Goal: Information Seeking & Learning: Learn about a topic

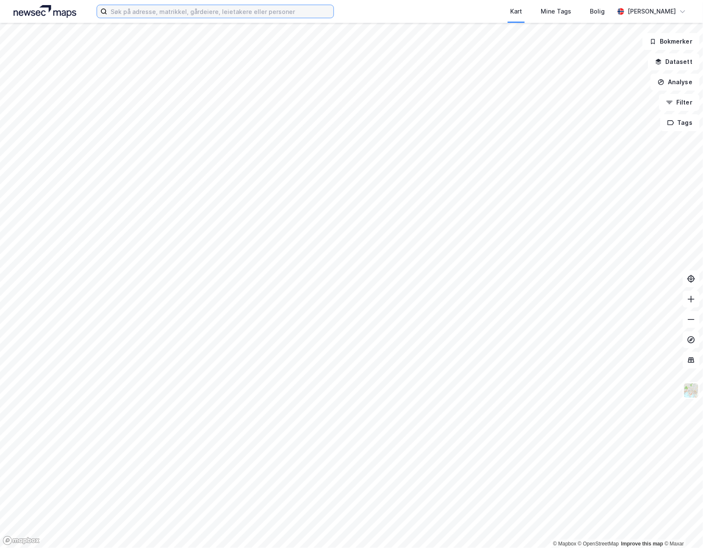
click at [120, 8] on input at bounding box center [220, 11] width 226 height 13
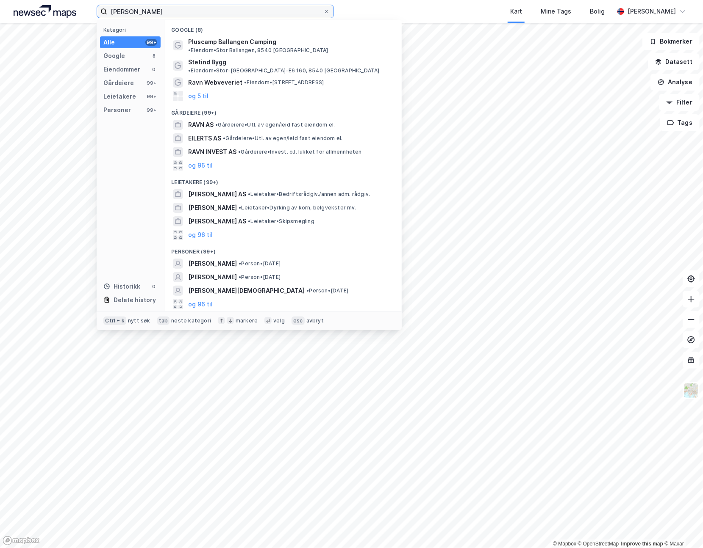
click at [127, 11] on input "[PERSON_NAME]" at bounding box center [215, 11] width 216 height 13
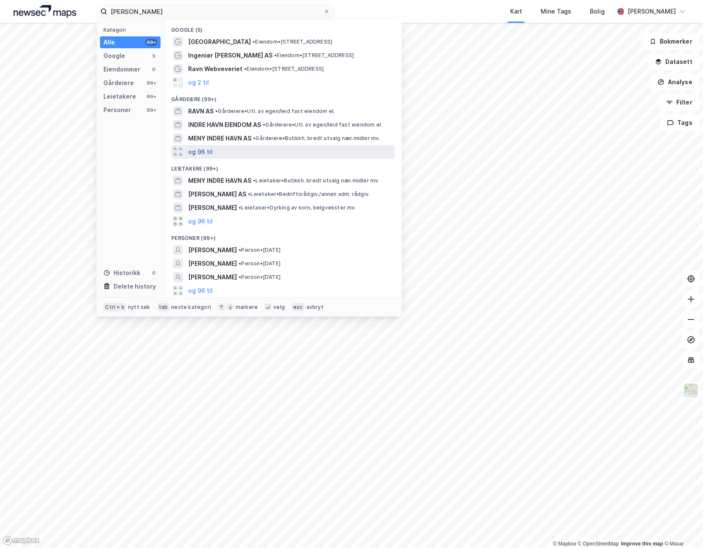
click at [206, 152] on button "og 96 til" at bounding box center [200, 152] width 25 height 10
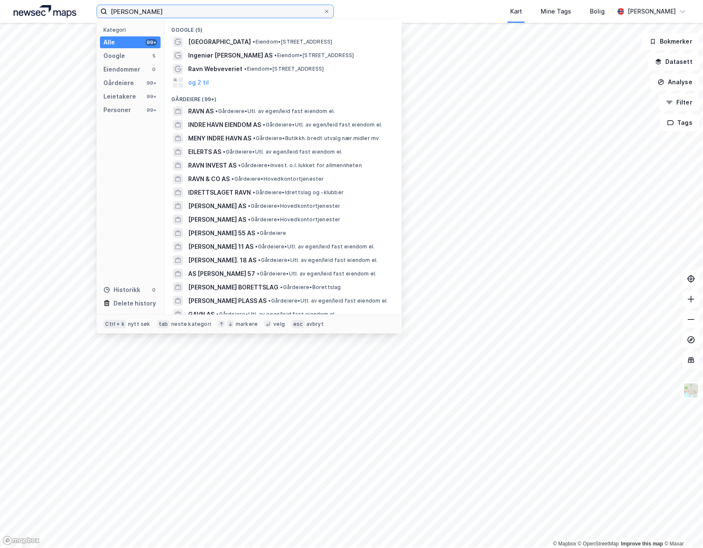
click at [163, 9] on input "[PERSON_NAME]" at bounding box center [215, 11] width 216 height 13
click at [164, 9] on input "[PERSON_NAME]" at bounding box center [215, 11] width 216 height 13
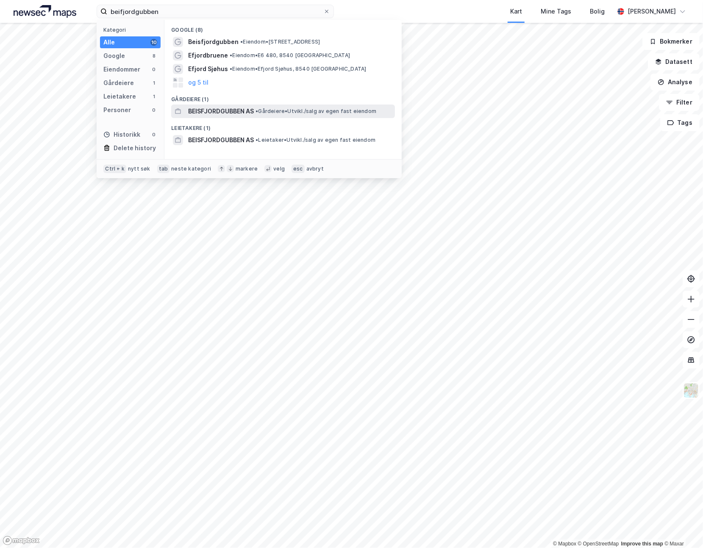
click at [230, 115] on span "BEISFJORDGUBBEN AS" at bounding box center [221, 111] width 66 height 10
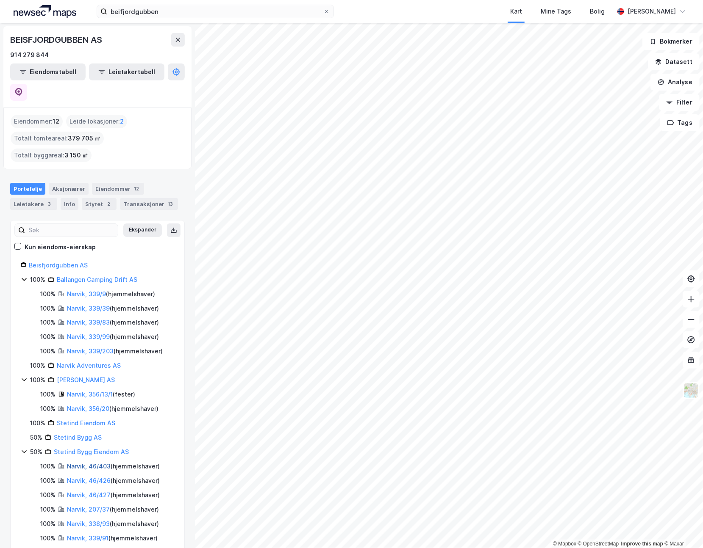
click at [87, 463] on link "Narvik, 46/403" at bounding box center [89, 466] width 44 height 7
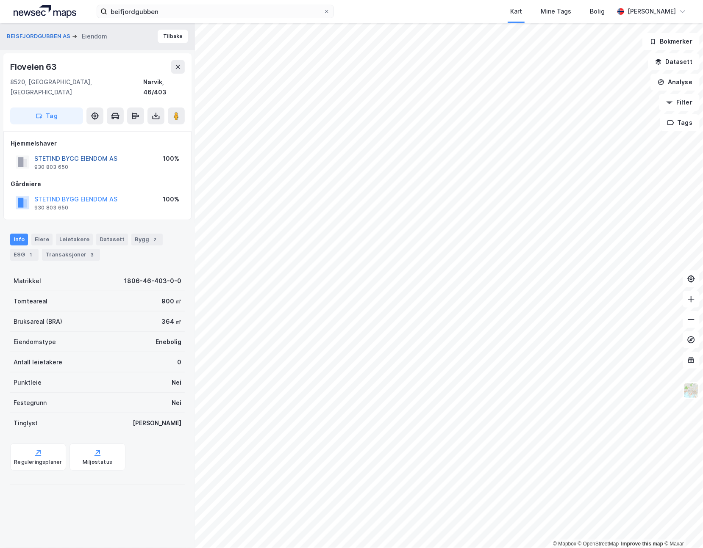
click at [0, 0] on button "STETIND BYGG EIENDOM AS" at bounding box center [0, 0] width 0 height 0
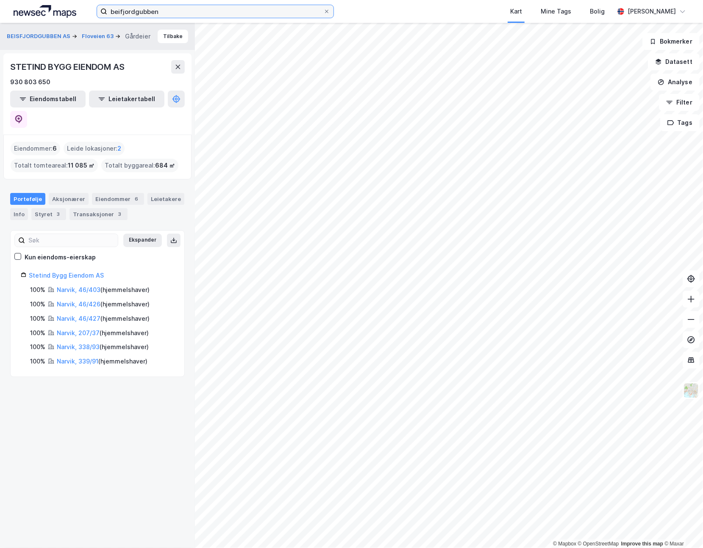
click at [126, 15] on input "beifjordgubben" at bounding box center [215, 11] width 216 height 13
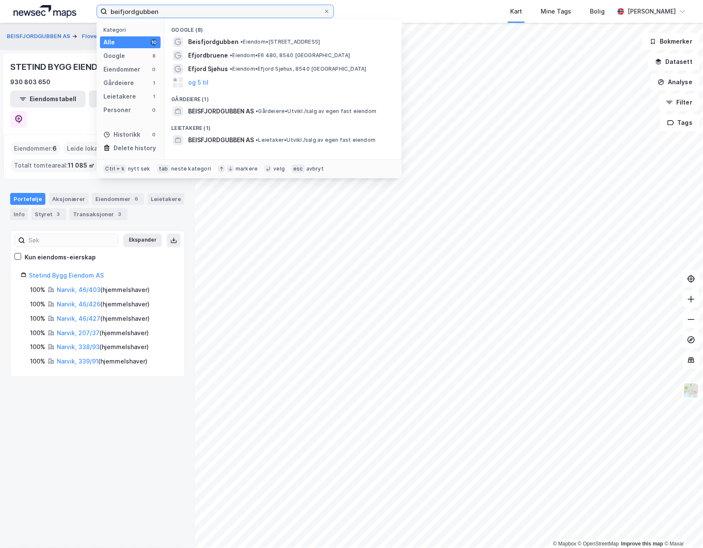
click at [126, 15] on input "beifjordgubben" at bounding box center [215, 11] width 216 height 13
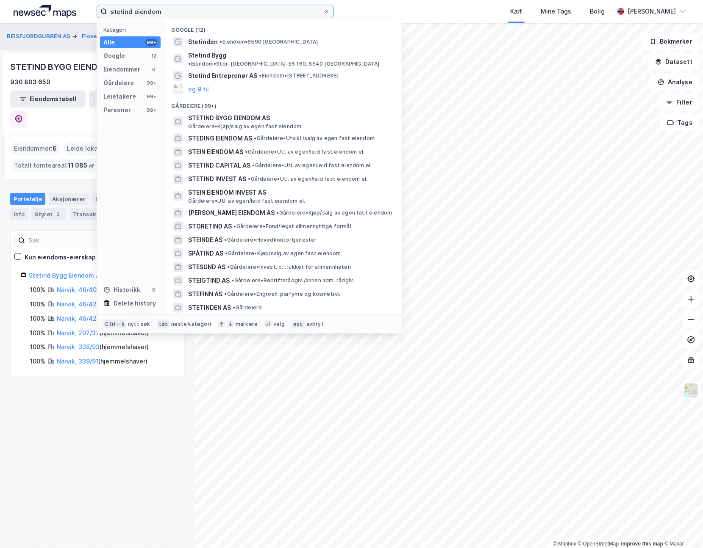
type input "stetind eiendom"
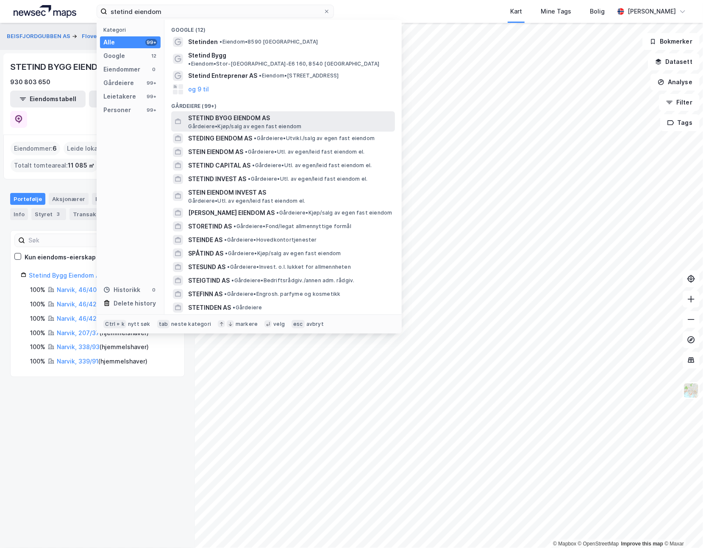
click at [263, 114] on span "STETIND BYGG EIENDOM AS" at bounding box center [289, 118] width 203 height 10
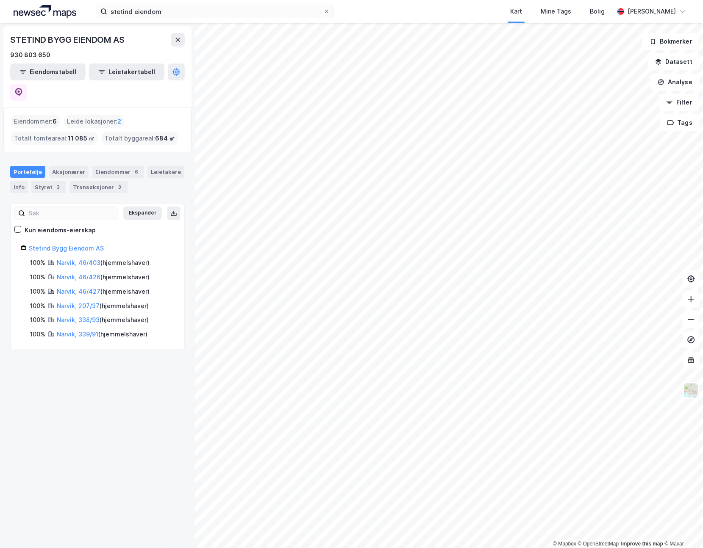
click at [158, 214] on div "© Mapbox © OpenStreetMap Improve this map © Maxar STETIND BYGG EIENDOM AS 930 8…" at bounding box center [351, 286] width 703 height 526
click at [69, 166] on div "Aksjonærer" at bounding box center [69, 172] width 40 height 12
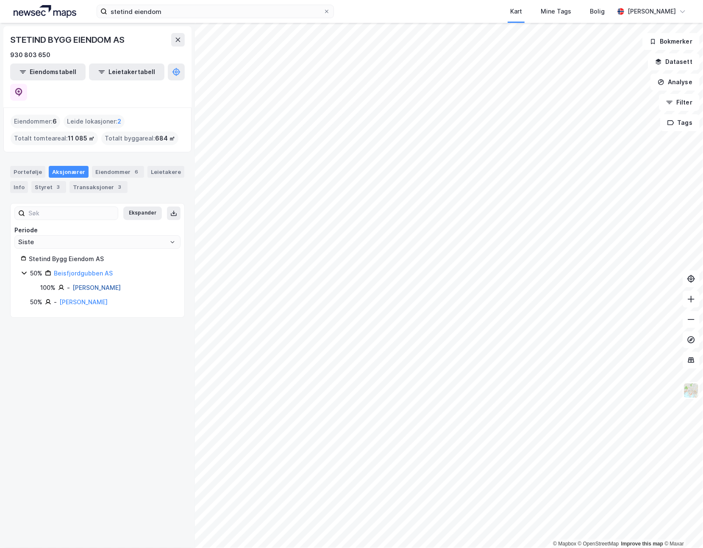
click at [88, 284] on link "[PERSON_NAME]" at bounding box center [96, 287] width 48 height 7
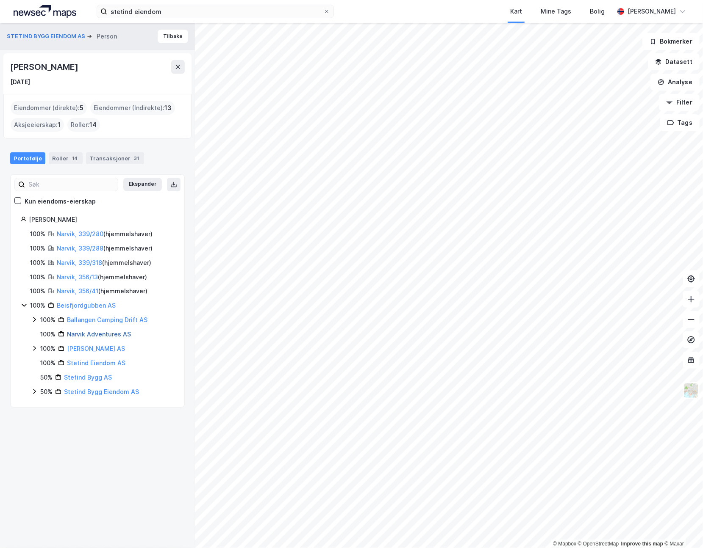
click at [94, 336] on link "Narvik Adventures AS" at bounding box center [99, 334] width 64 height 7
